Goal: Task Accomplishment & Management: Use online tool/utility

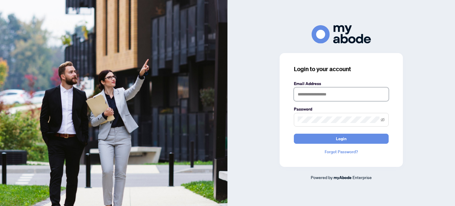
click at [320, 97] on input "text" at bounding box center [341, 94] width 95 height 14
type input "**********"
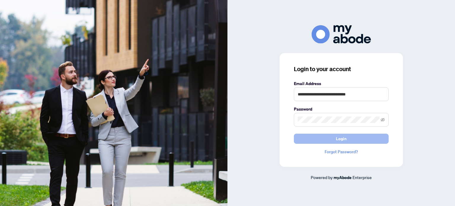
click at [317, 135] on button "Login" at bounding box center [341, 139] width 95 height 10
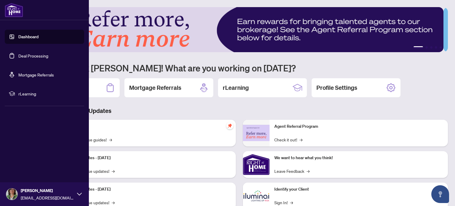
click at [33, 36] on link "Dashboard" at bounding box center [28, 36] width 20 height 5
click at [30, 55] on link "Deal Processing" at bounding box center [33, 55] width 30 height 5
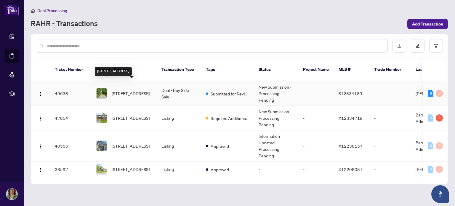
click at [135, 90] on span "[STREET_ADDRESS]" at bounding box center [131, 93] width 38 height 7
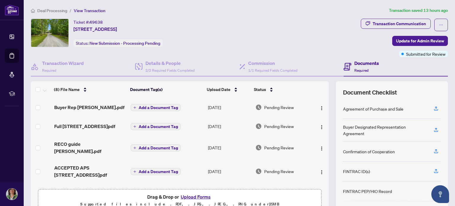
click at [193, 195] on button "Upload Forms" at bounding box center [196, 197] width 34 height 8
